Goal: Find specific page/section: Find specific page/section

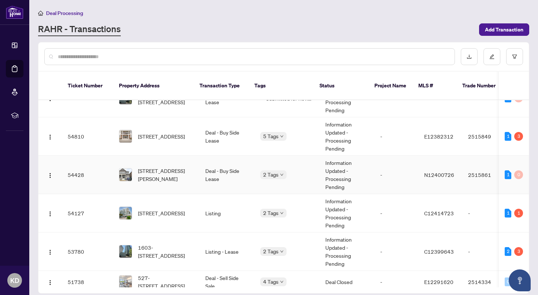
scroll to position [52, 0]
click at [167, 133] on span "[STREET_ADDRESS]" at bounding box center [161, 136] width 47 height 8
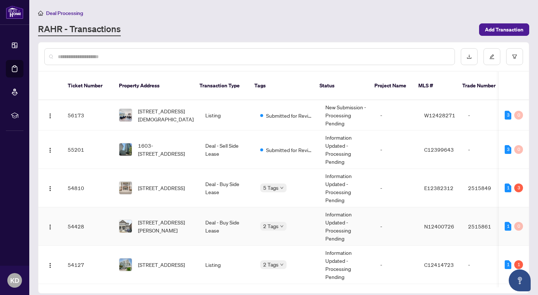
click at [220, 219] on td "Deal - Buy Side Lease" at bounding box center [226, 226] width 55 height 38
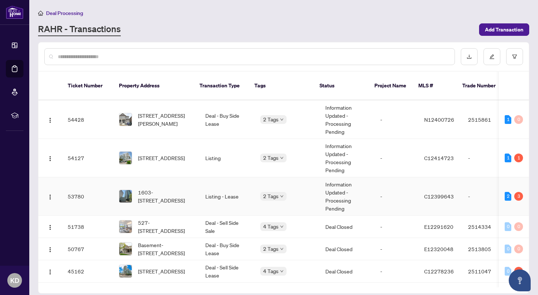
scroll to position [131, 0]
